Goal: Check status

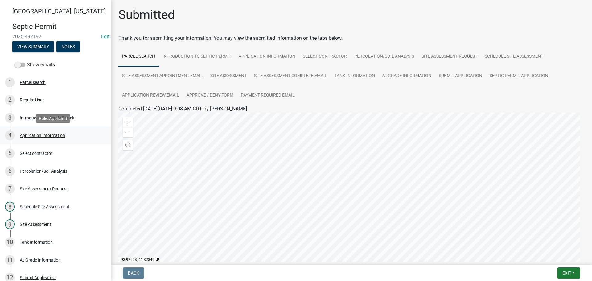
click at [45, 134] on div "Application Information" at bounding box center [42, 135] width 45 height 4
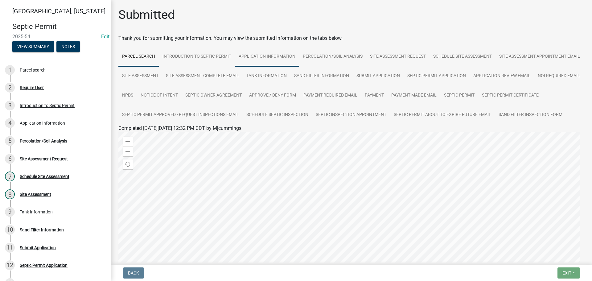
scroll to position [17, 0]
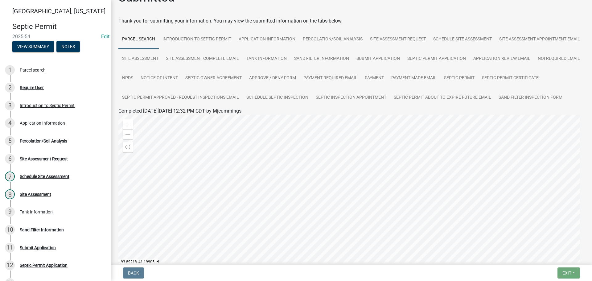
click at [40, 29] on h4 "Septic Permit" at bounding box center [59, 26] width 94 height 9
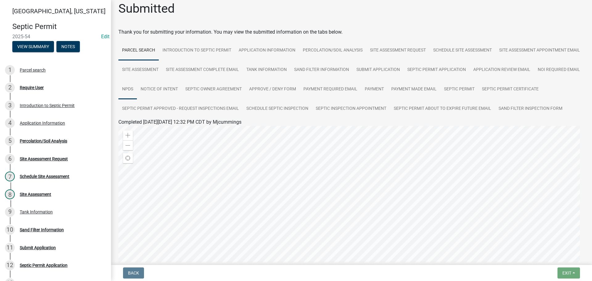
scroll to position [0, 0]
